Goal: Ask a question

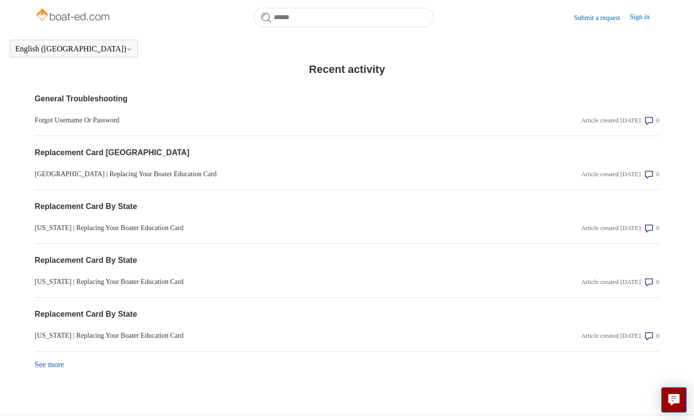
scroll to position [788, 0]
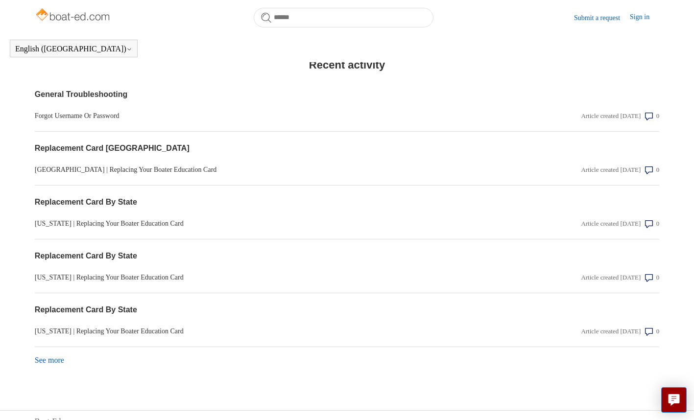
click at [544, 157] on section "Replacement Card [GEOGRAPHIC_DATA] [GEOGRAPHIC_DATA] | Replacing Your Boater Ed…" at bounding box center [347, 159] width 624 height 54
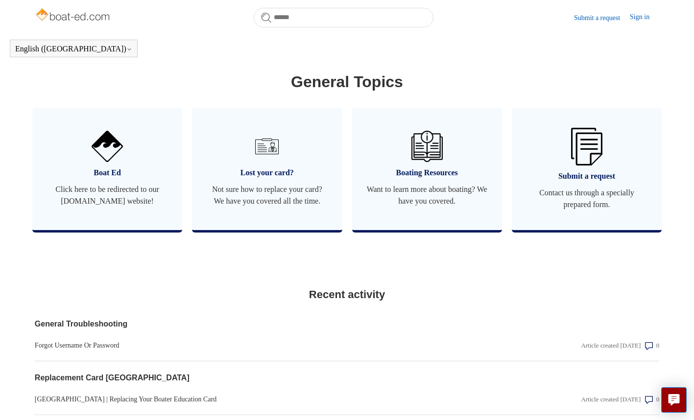
scroll to position [559, 0]
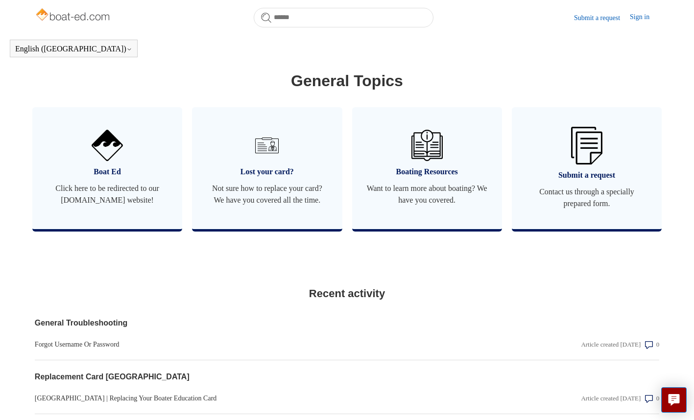
click at [594, 144] on img at bounding box center [586, 146] width 31 height 38
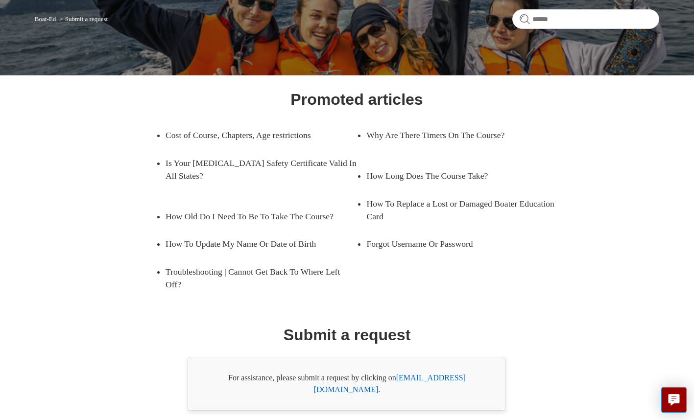
scroll to position [108, 0]
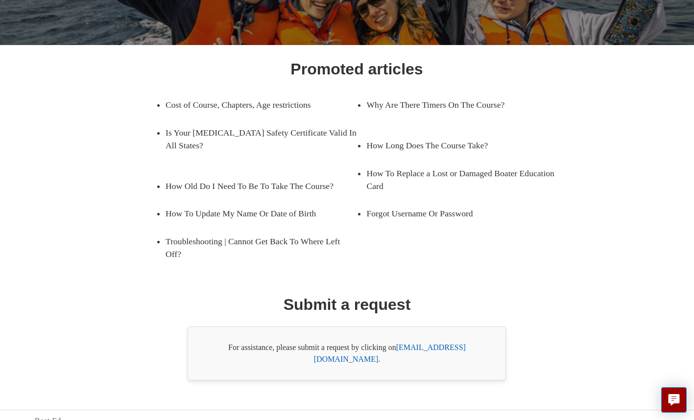
click at [451, 343] on link "[EMAIL_ADDRESS][DOMAIN_NAME]" at bounding box center [390, 353] width 152 height 20
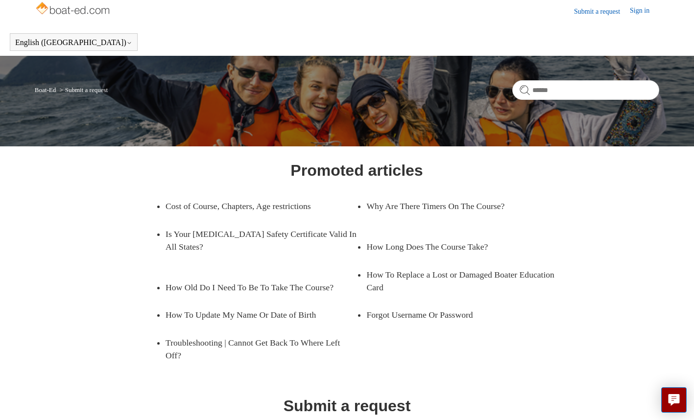
scroll to position [0, 0]
